Goal: Information Seeking & Learning: Learn about a topic

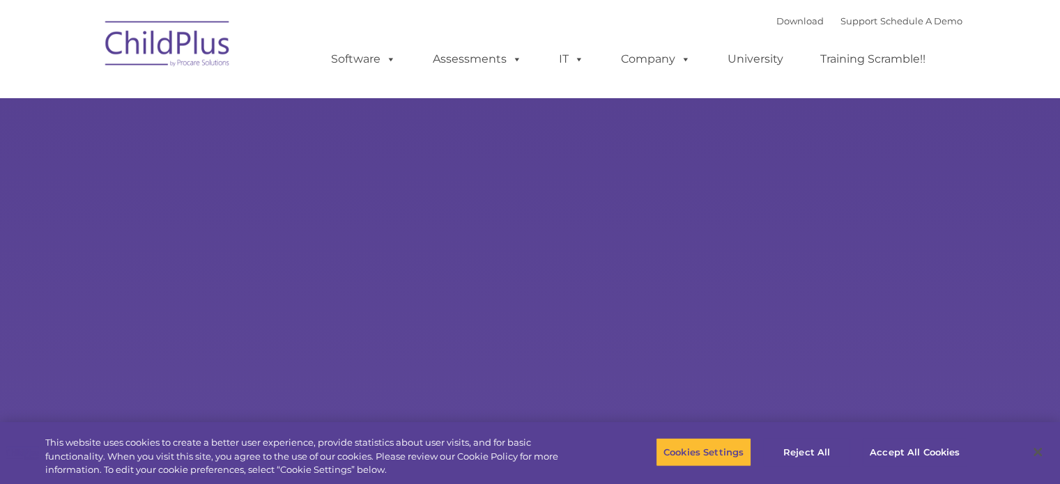
select select "MEDIUM"
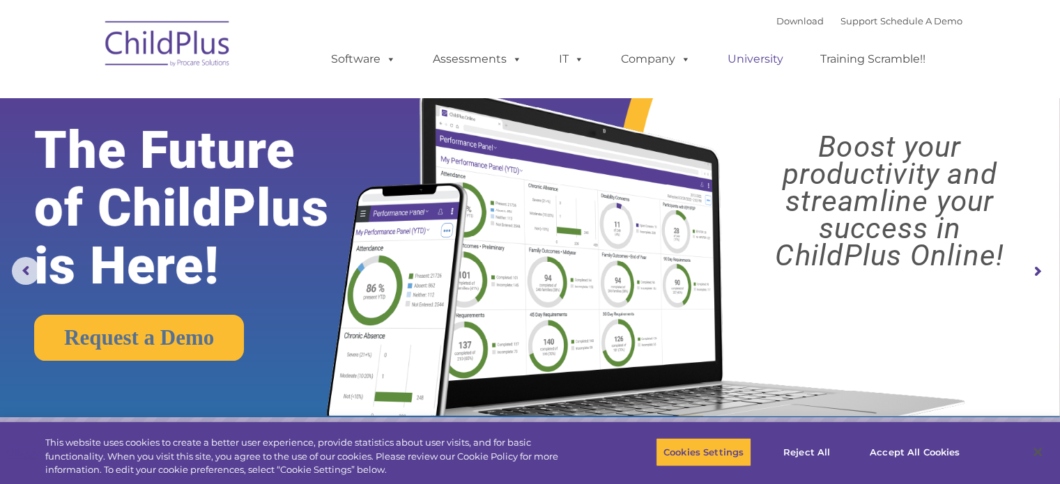
click at [746, 60] on link "University" at bounding box center [755, 59] width 84 height 28
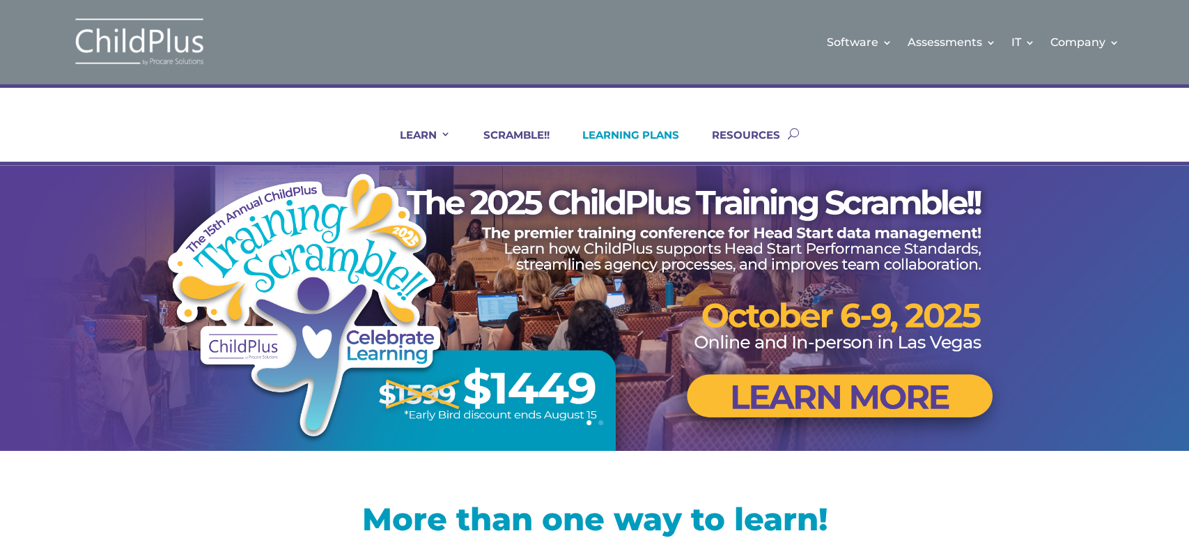
click at [613, 132] on link "LEARNING PLANS" at bounding box center [622, 144] width 114 height 33
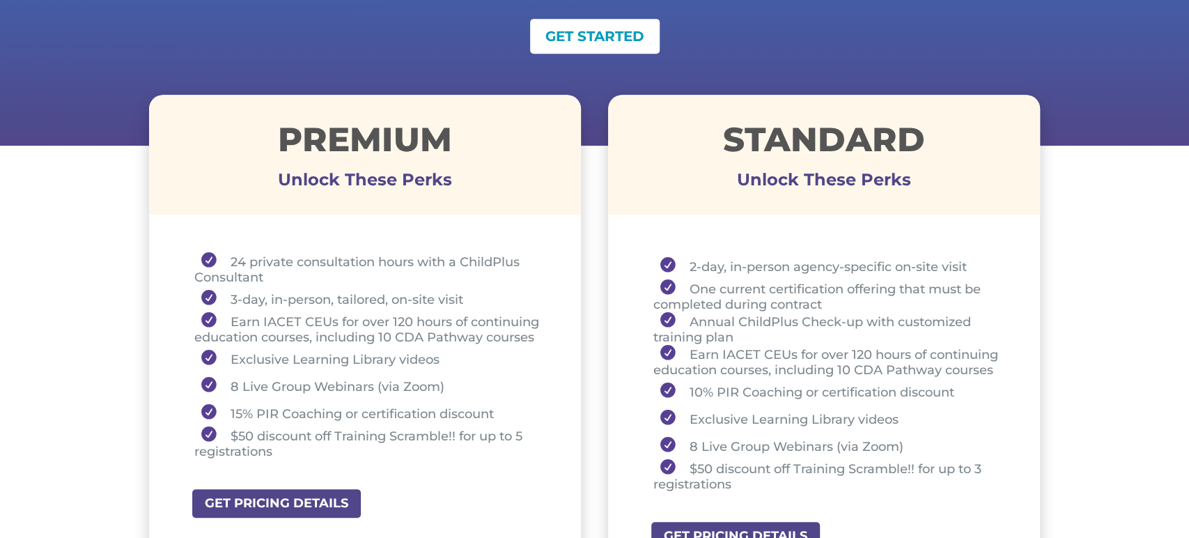
scroll to position [436, 0]
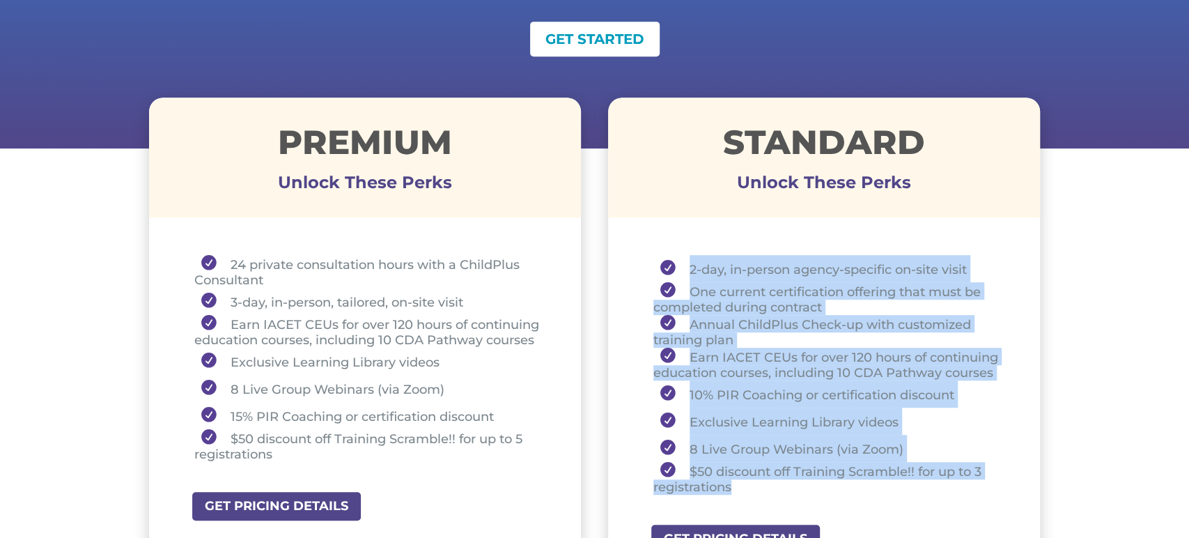
drag, startPoint x: 683, startPoint y: 261, endPoint x: 814, endPoint y: 479, distance: 254.4
click at [814, 479] on ul "2-day, in-person agency-specific on-site visit One current certification offeri…" at bounding box center [824, 381] width 363 height 252
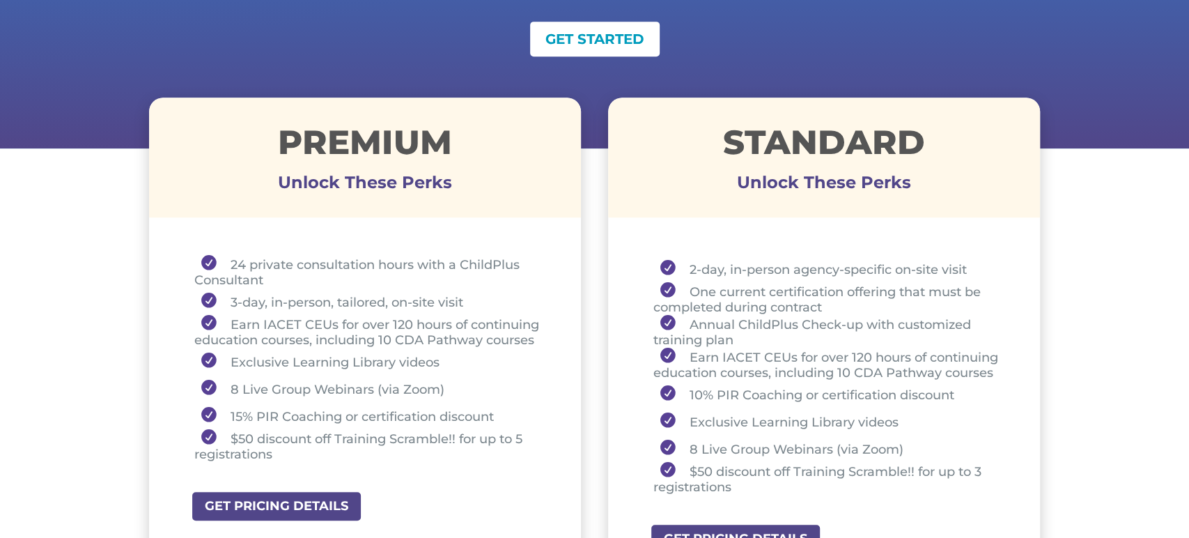
click at [689, 160] on h1 "STANDARD" at bounding box center [824, 145] width 433 height 40
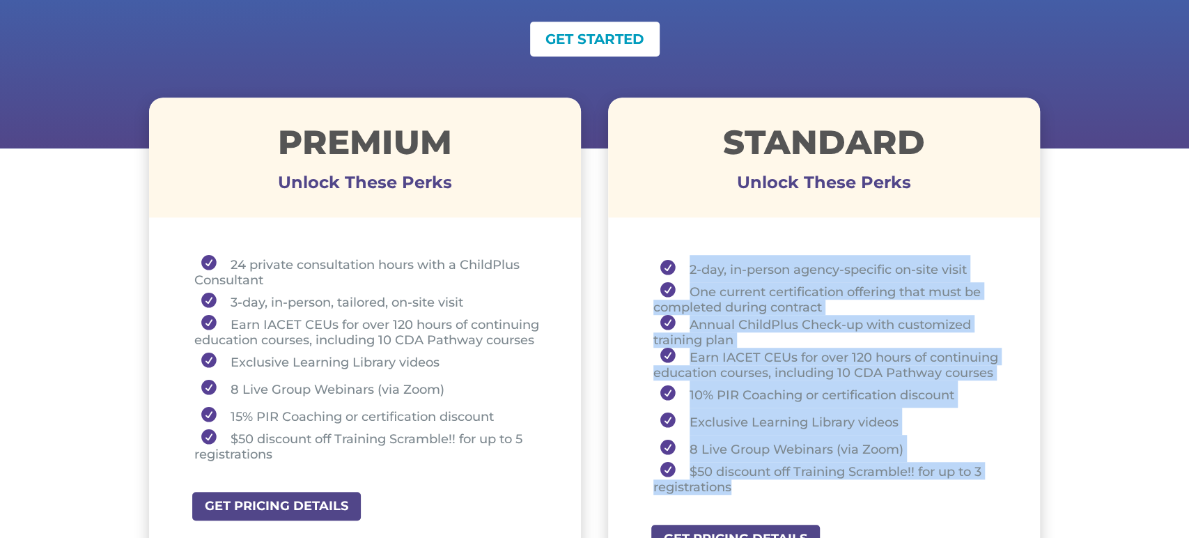
drag, startPoint x: 688, startPoint y: 270, endPoint x: 834, endPoint y: 486, distance: 260.3
click at [834, 486] on ul "2-day, in-person agency-specific on-site visit One current certification offeri…" at bounding box center [824, 381] width 363 height 252
copy ul "2-day, in-person agency-specific on-site visit One current certification offeri…"
